Goal: Find contact information: Find specific fact

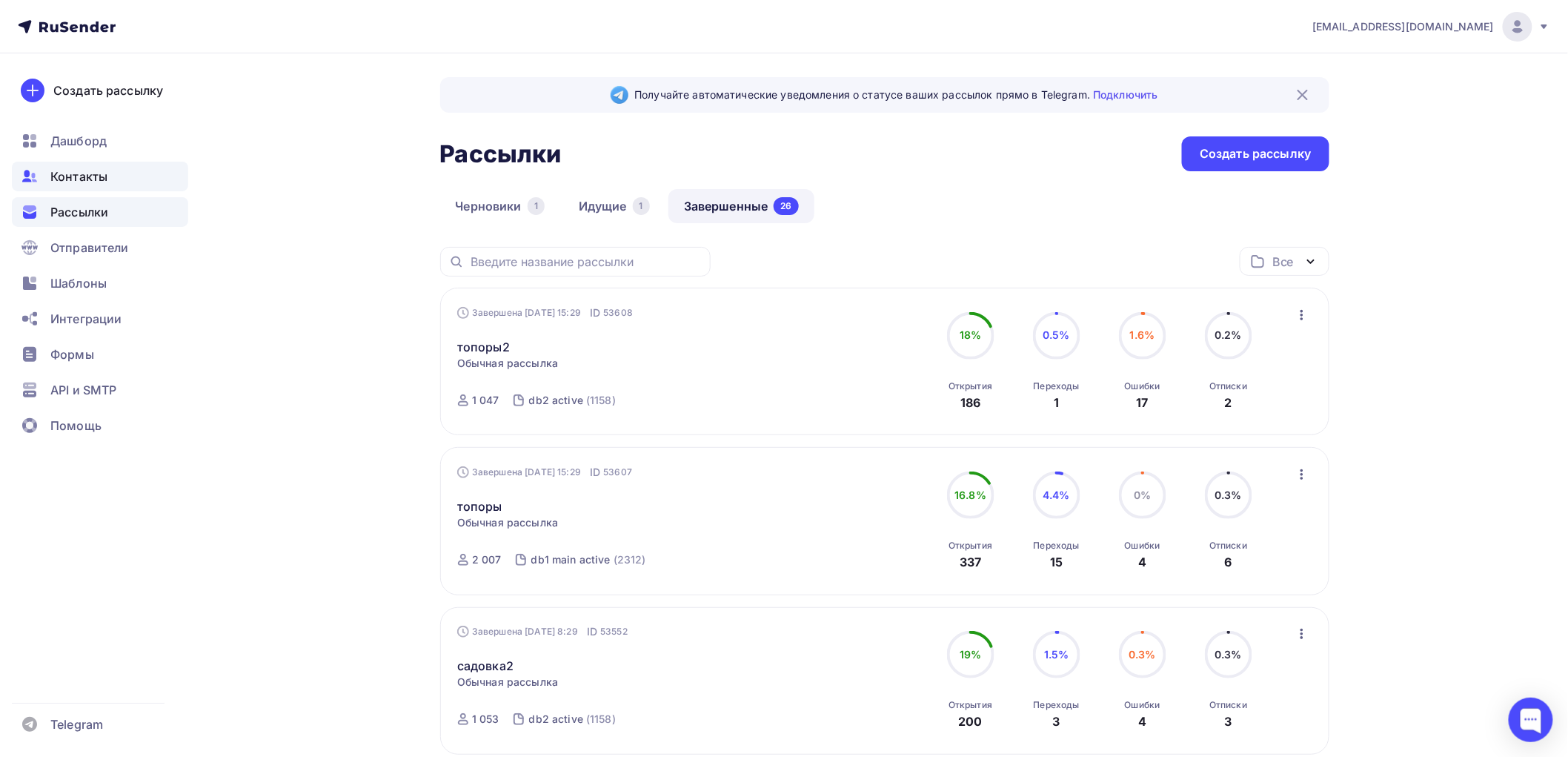
click at [87, 161] on div "Контакты" at bounding box center [100, 176] width 176 height 30
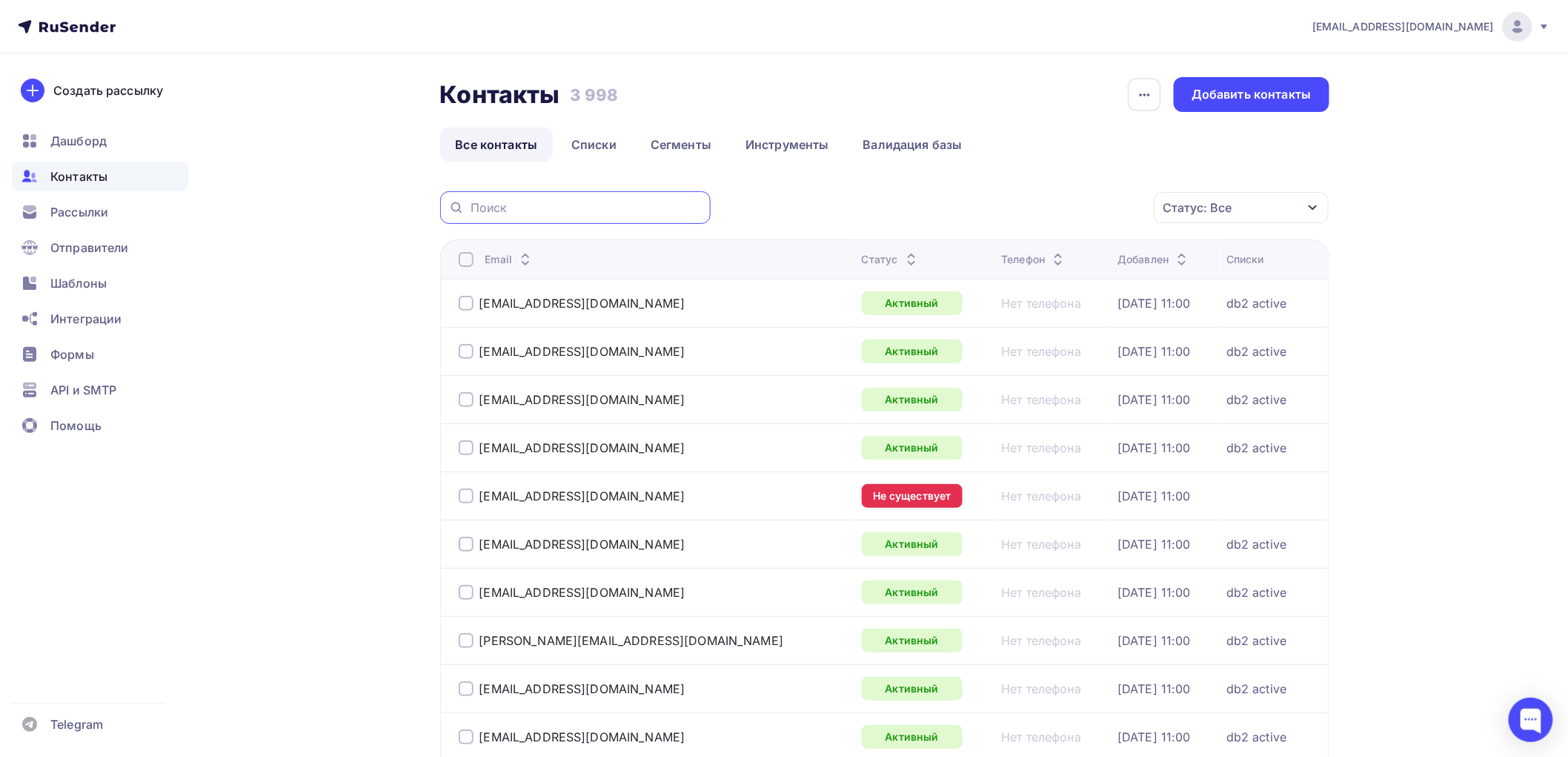
click at [568, 206] on input "text" at bounding box center [586, 207] width 231 height 16
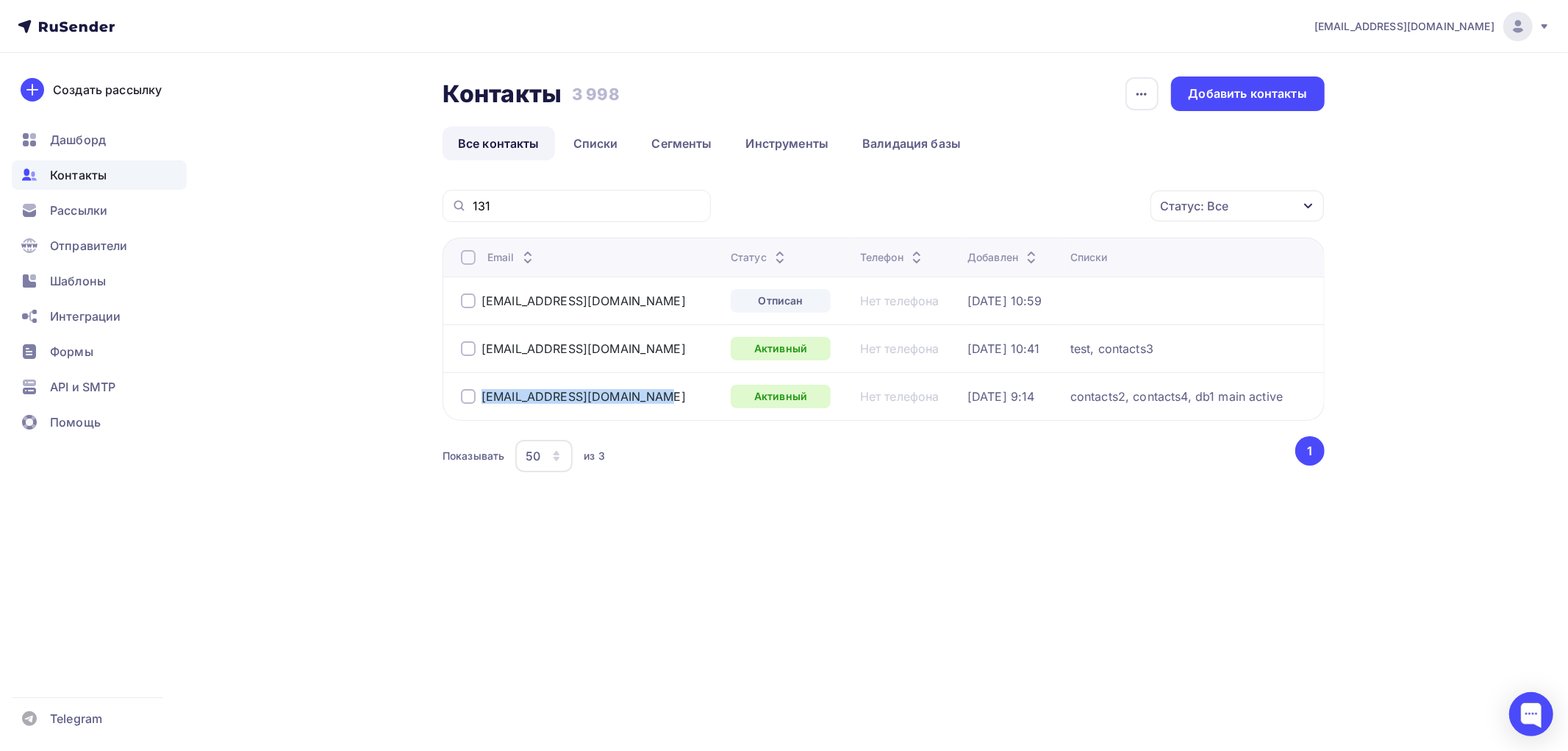
drag, startPoint x: 478, startPoint y: 395, endPoint x: 567, endPoint y: 401, distance: 89.2
click at [567, 401] on div "[EMAIL_ADDRESS][DOMAIN_NAME]" at bounding box center [590, 396] width 258 height 24
copy div "[EMAIL_ADDRESS][DOMAIN_NAME]"
drag, startPoint x: 465, startPoint y: 206, endPoint x: 423, endPoint y: 200, distance: 42.4
click at [423, 200] on div "Контакты Контакты 3 998 3 998 История импорта Добавить контакты Все контакты Сп…" at bounding box center [784, 312] width 1205 height 518
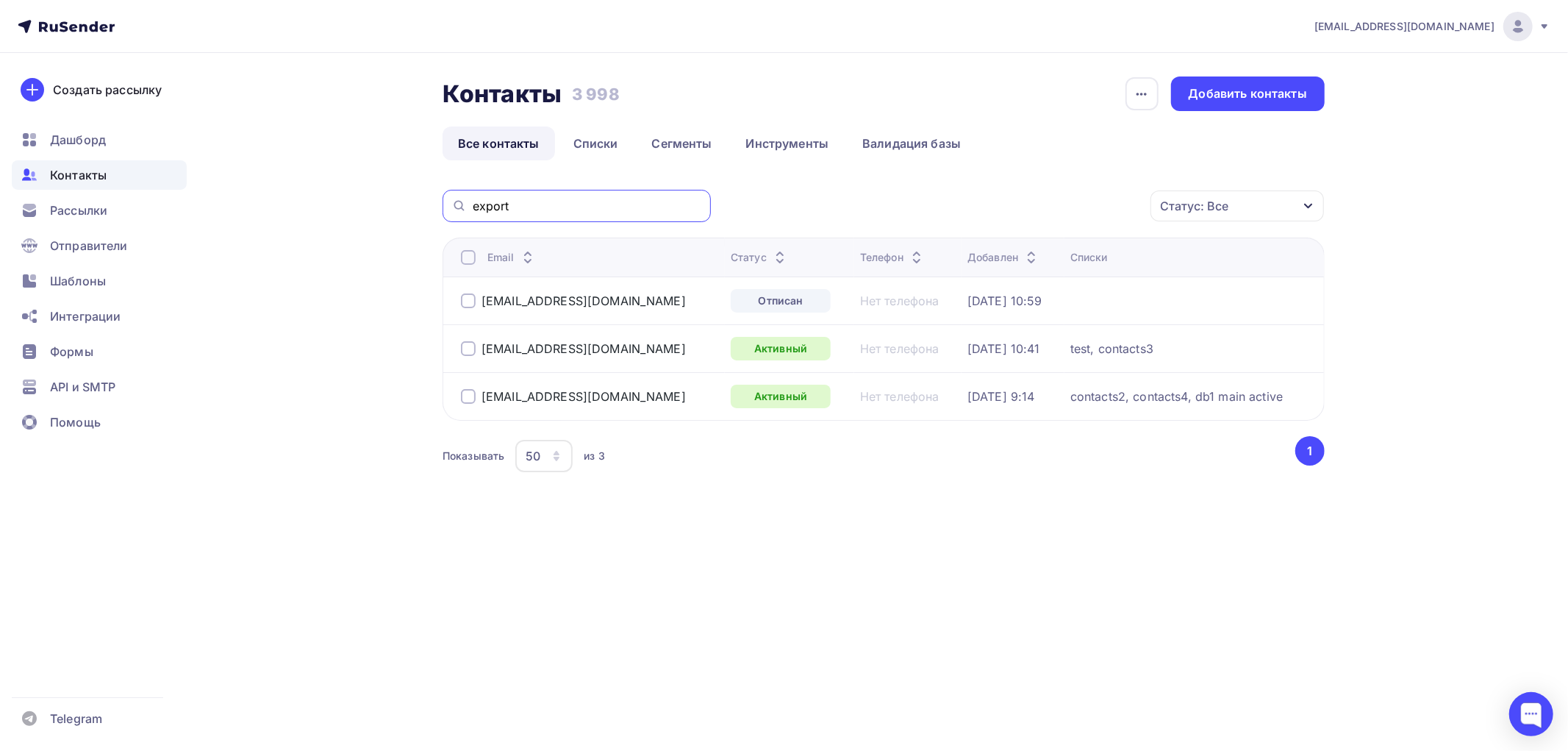
type input "export"
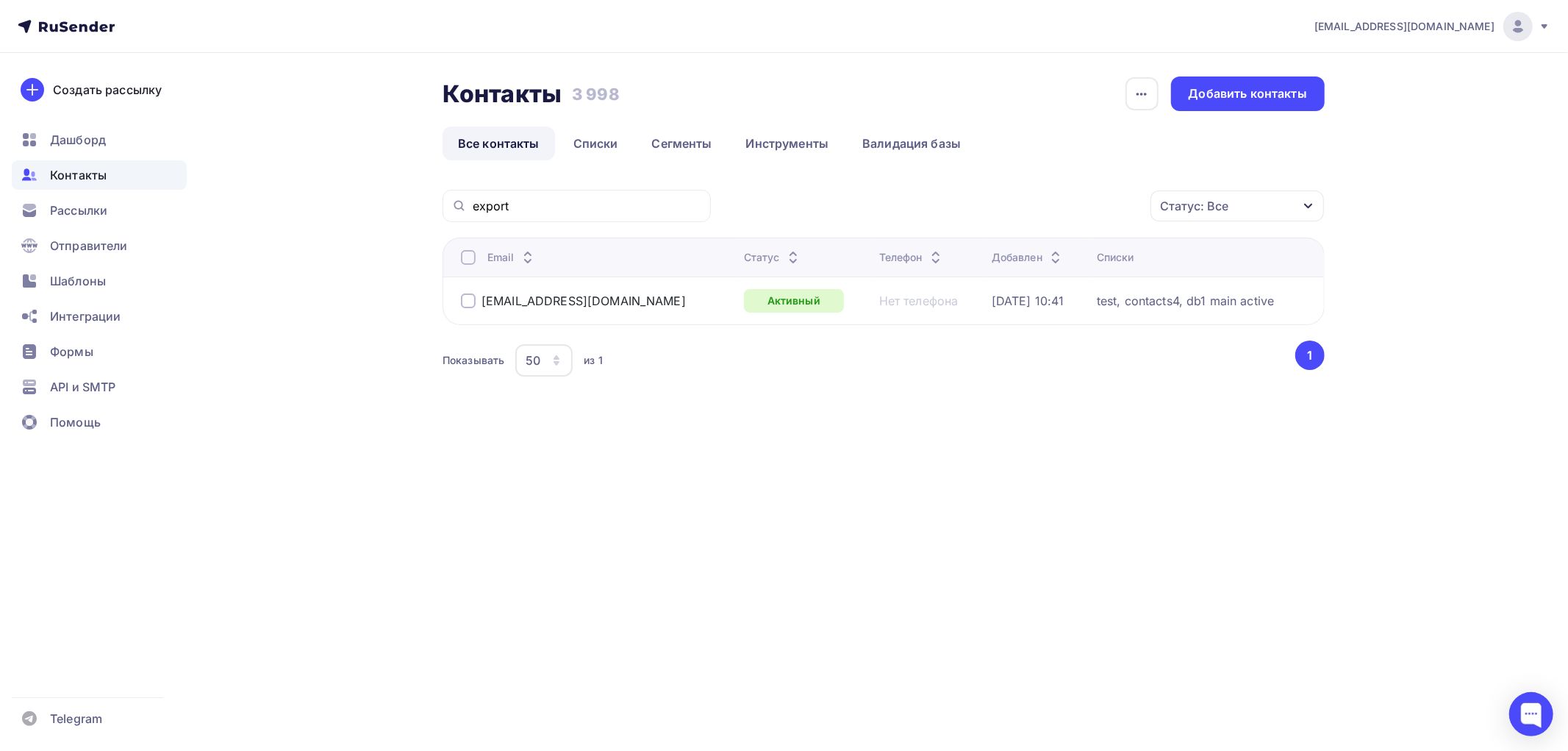
drag, startPoint x: 591, startPoint y: 304, endPoint x: 479, endPoint y: 301, distance: 112.0
click at [479, 301] on div "[EMAIL_ADDRESS][DOMAIN_NAME]" at bounding box center [597, 300] width 271 height 24
copy div "[EMAIL_ADDRESS][DOMAIN_NAME]"
